Goal: Information Seeking & Learning: Learn about a topic

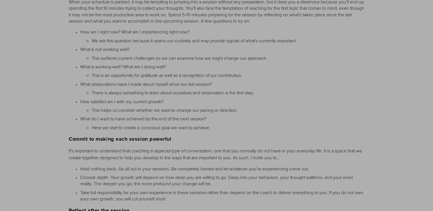
scroll to position [558, 0]
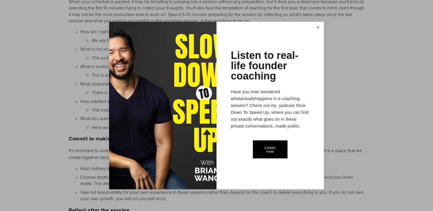
click at [318, 28] on link "Close" at bounding box center [318, 28] width 10 height 11
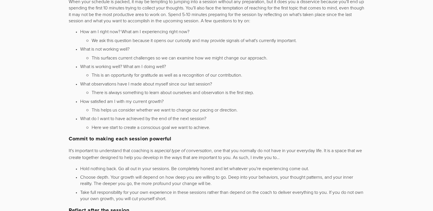
drag, startPoint x: 81, startPoint y: 29, endPoint x: 233, endPoint y: 123, distance: 178.3
click at [233, 123] on ul "How am I right now? What am I experiencing right now? We ask this question beca…" at bounding box center [217, 79] width 296 height 102
copy ul "How am I right now? What am I experiencing right now? We ask this question beca…"
click at [98, 29] on p "How am I right now? What am I experiencing right now?" at bounding box center [222, 31] width 284 height 6
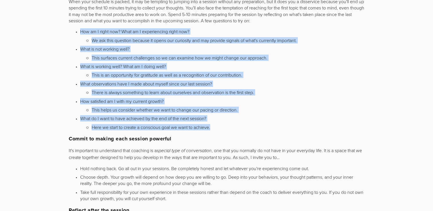
drag, startPoint x: 79, startPoint y: 30, endPoint x: 257, endPoint y: 132, distance: 205.4
click at [257, 132] on div "Updated [DATE] to add in some new advice on how to conduct oneself in sessions.…" at bounding box center [217, 5] width 296 height 901
copy ul "How am I right now? What am I experiencing right now? We ask this question beca…"
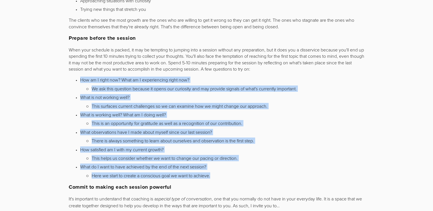
scroll to position [503, 0]
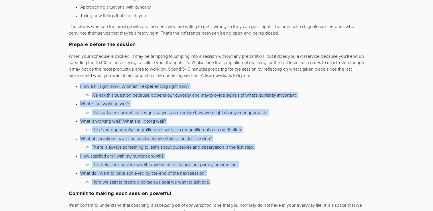
click at [122, 92] on p "We ask this question because it opens our curiosity and may provide signals of …" at bounding box center [228, 95] width 273 height 6
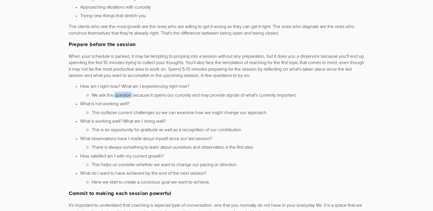
click at [122, 92] on p "We ask this question because it opens our curiosity and may provide signals of …" at bounding box center [228, 95] width 273 height 6
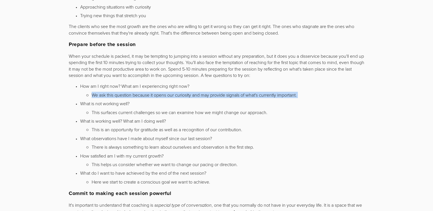
click at [122, 92] on p "We ask this question because it opens our curiosity and may provide signals of …" at bounding box center [228, 95] width 273 height 6
